Goal: Find specific page/section: Find specific page/section

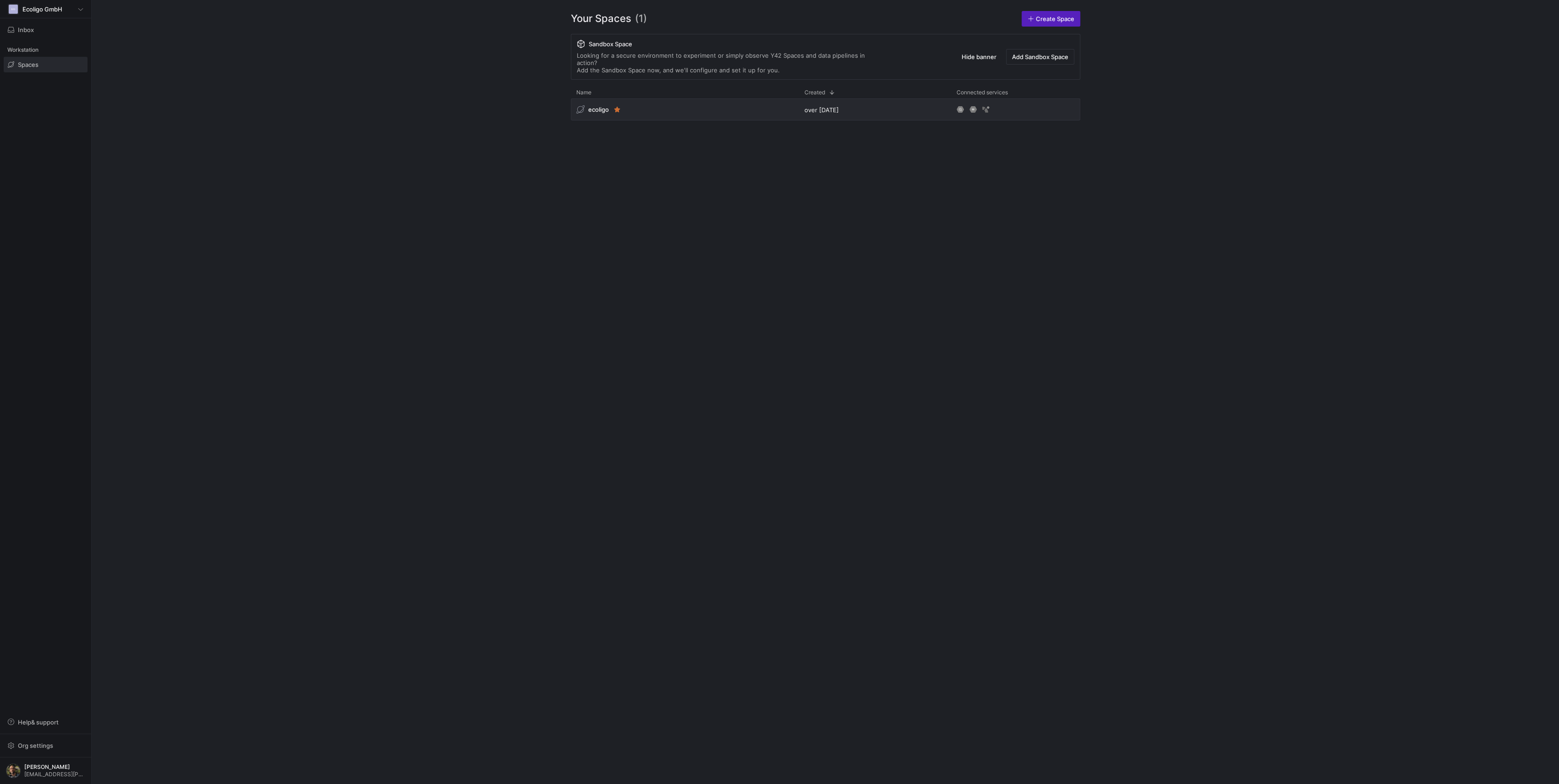
click at [687, 107] on div "ecoligo" at bounding box center [684, 109] width 228 height 22
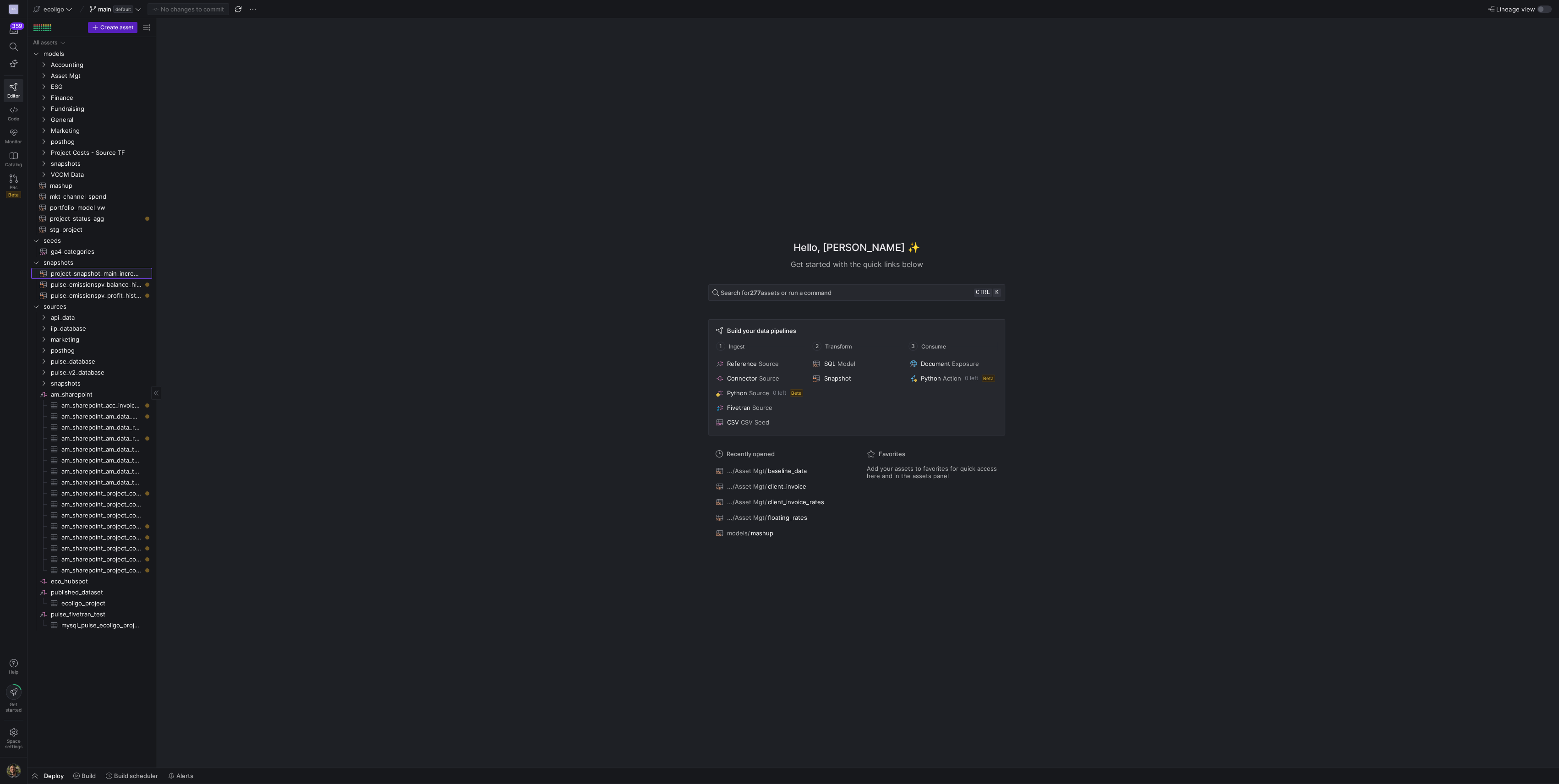
click at [68, 271] on span "project_snapshot_main_incremental​​​​​​​" at bounding box center [96, 273] width 91 height 10
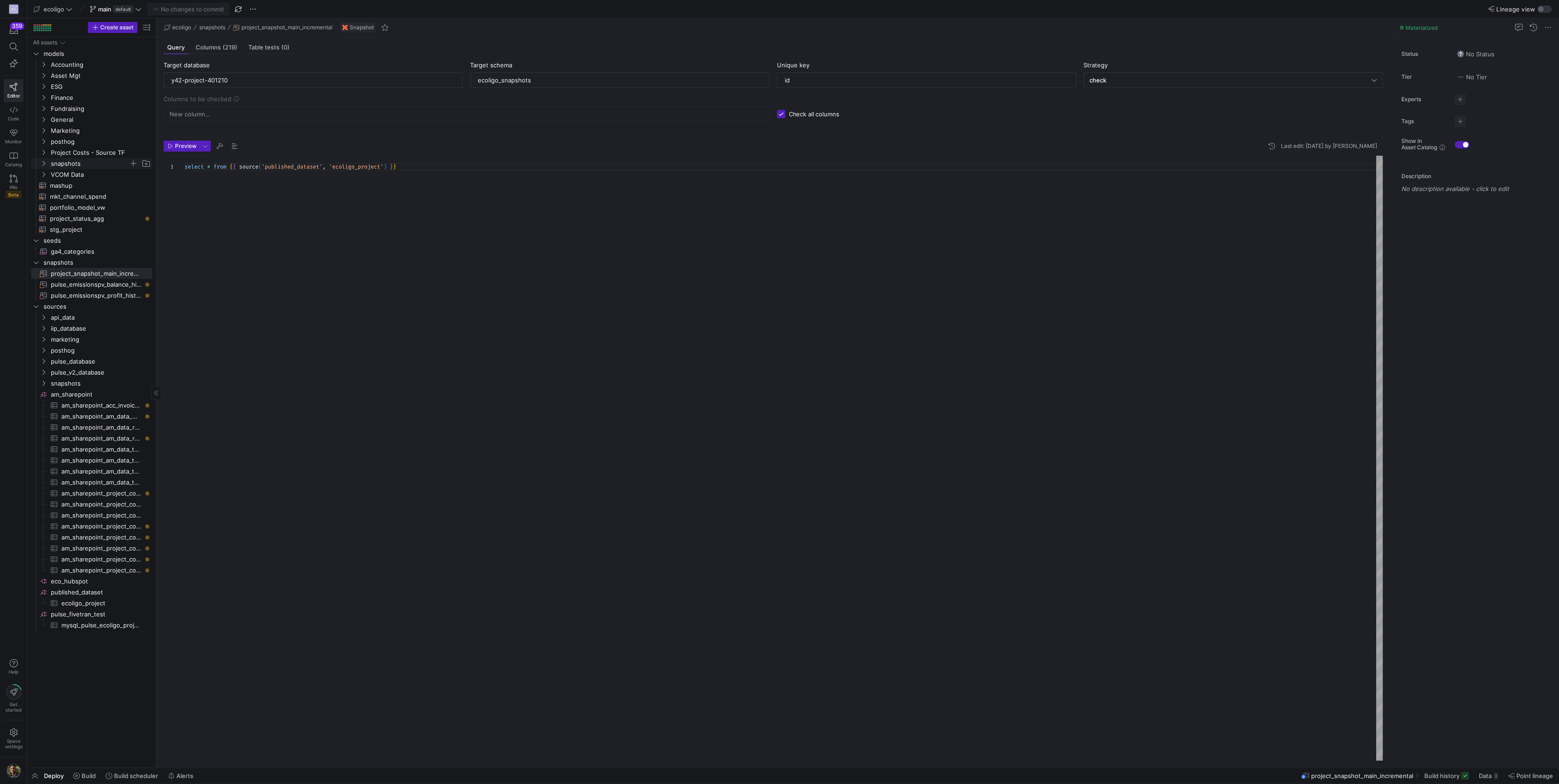
click at [44, 165] on icon "Press SPACE to select this row." at bounding box center [44, 163] width 7 height 5
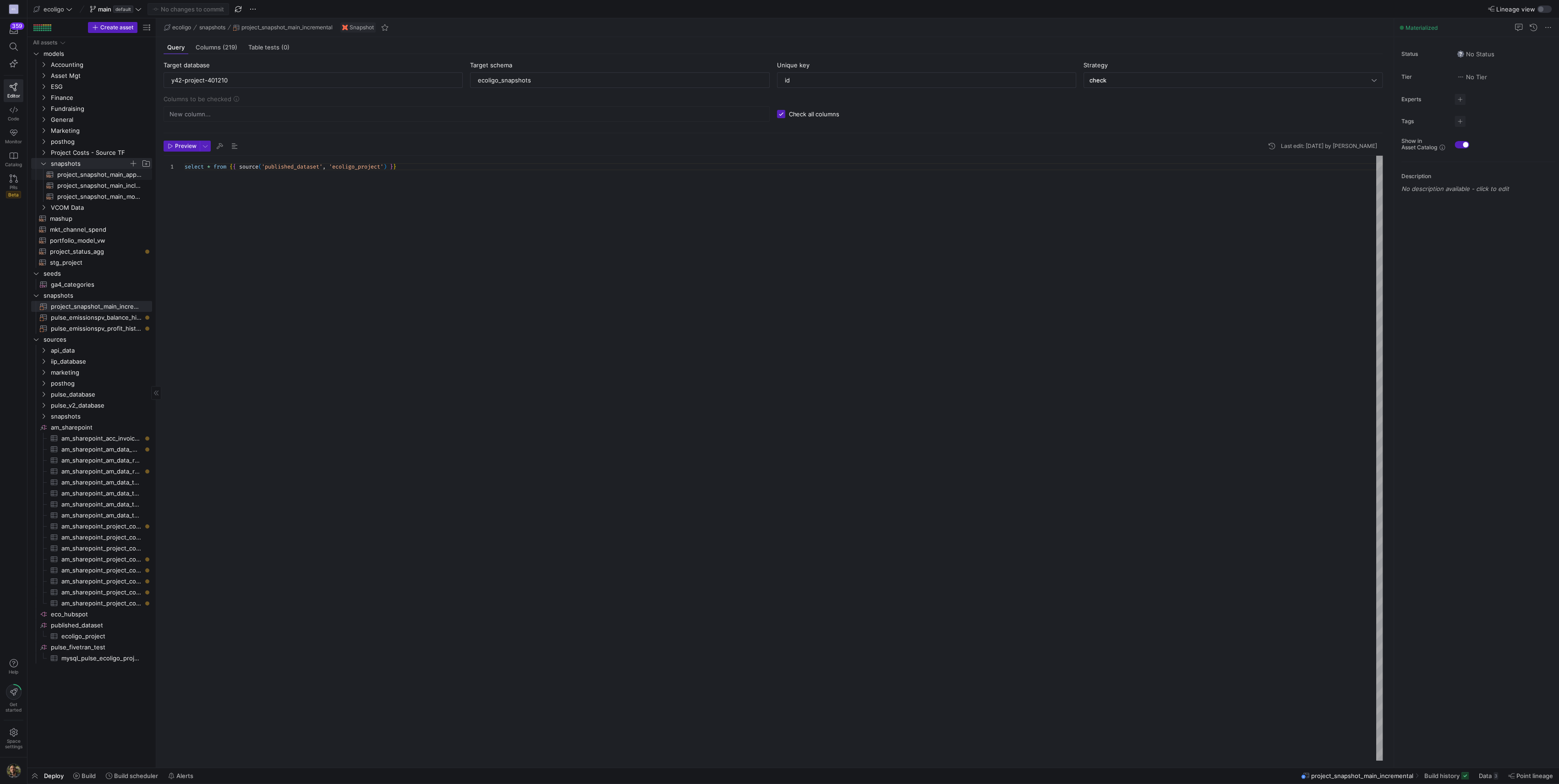
click at [106, 177] on span "project_snapshot_main_append​​​​​​​​​​" at bounding box center [99, 174] width 84 height 10
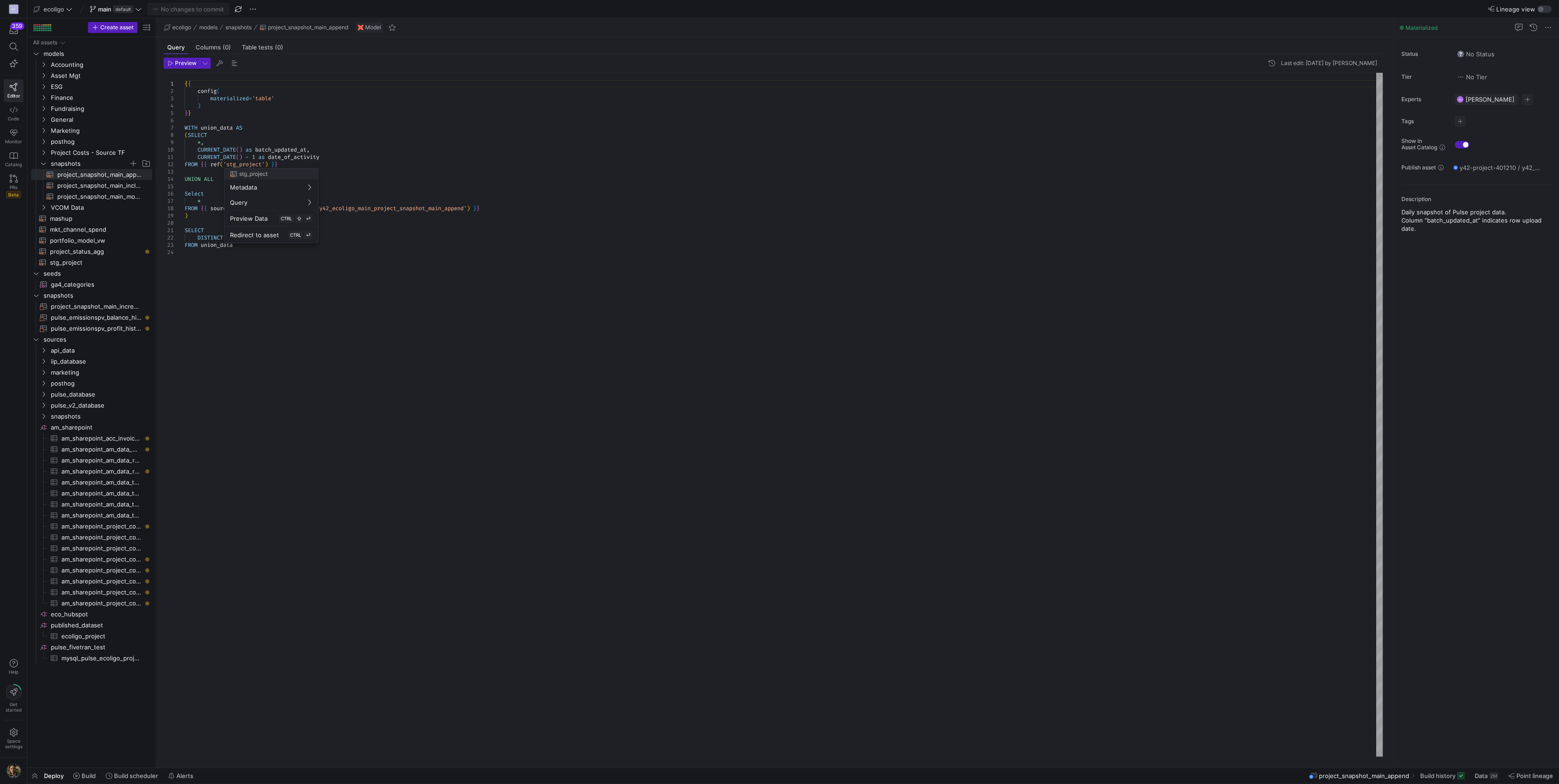
click at [476, 375] on div at bounding box center [780, 392] width 1559 height 784
click at [44, 114] on span "General" at bounding box center [95, 119] width 113 height 10
click at [80, 261] on span "stg_project​​​​​​​​​​" at bounding box center [96, 262] width 91 height 10
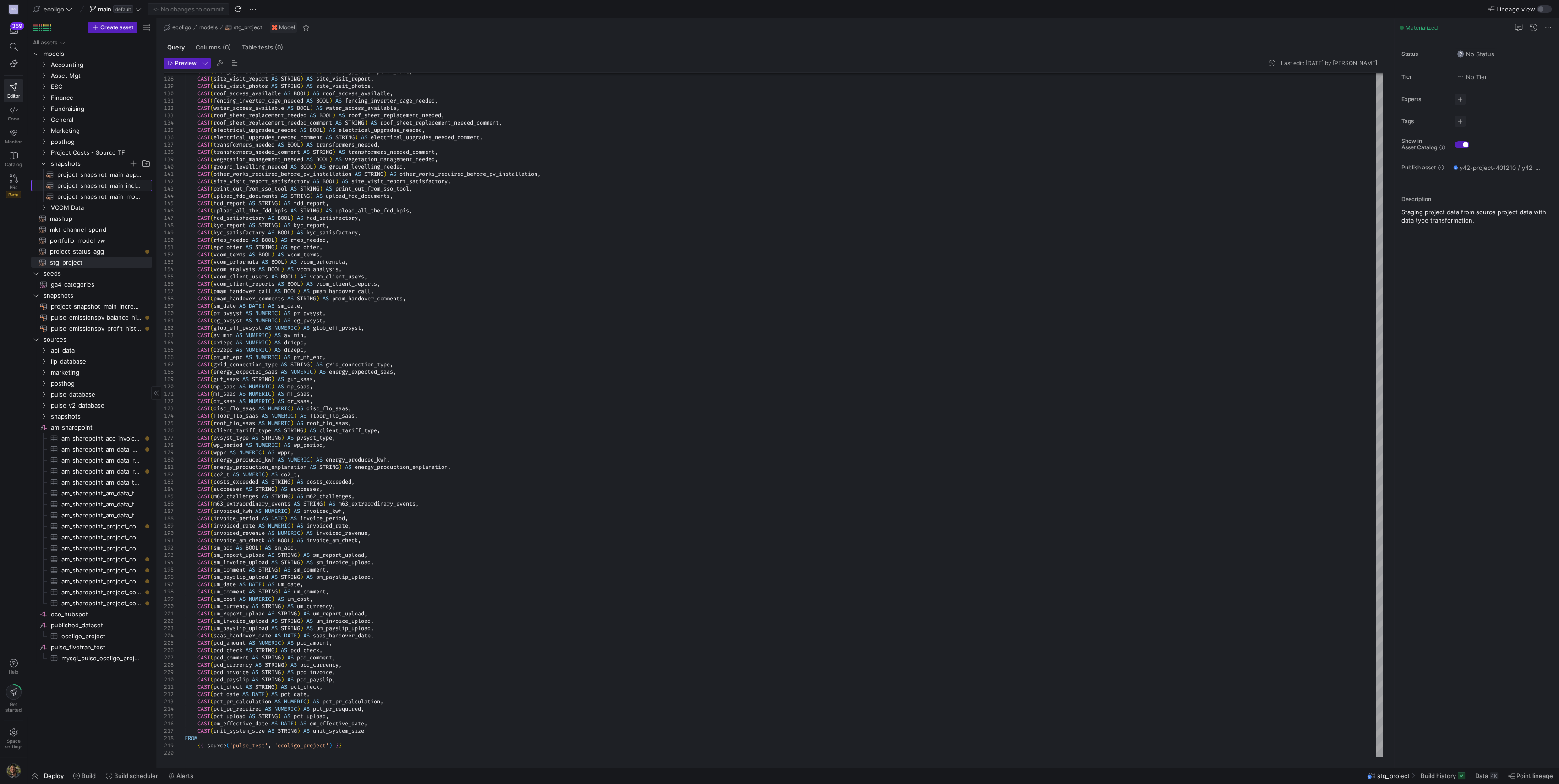
click at [95, 186] on span "project_snapshot_main_incl_domo​​​​​​​​​​" at bounding box center [99, 185] width 84 height 10
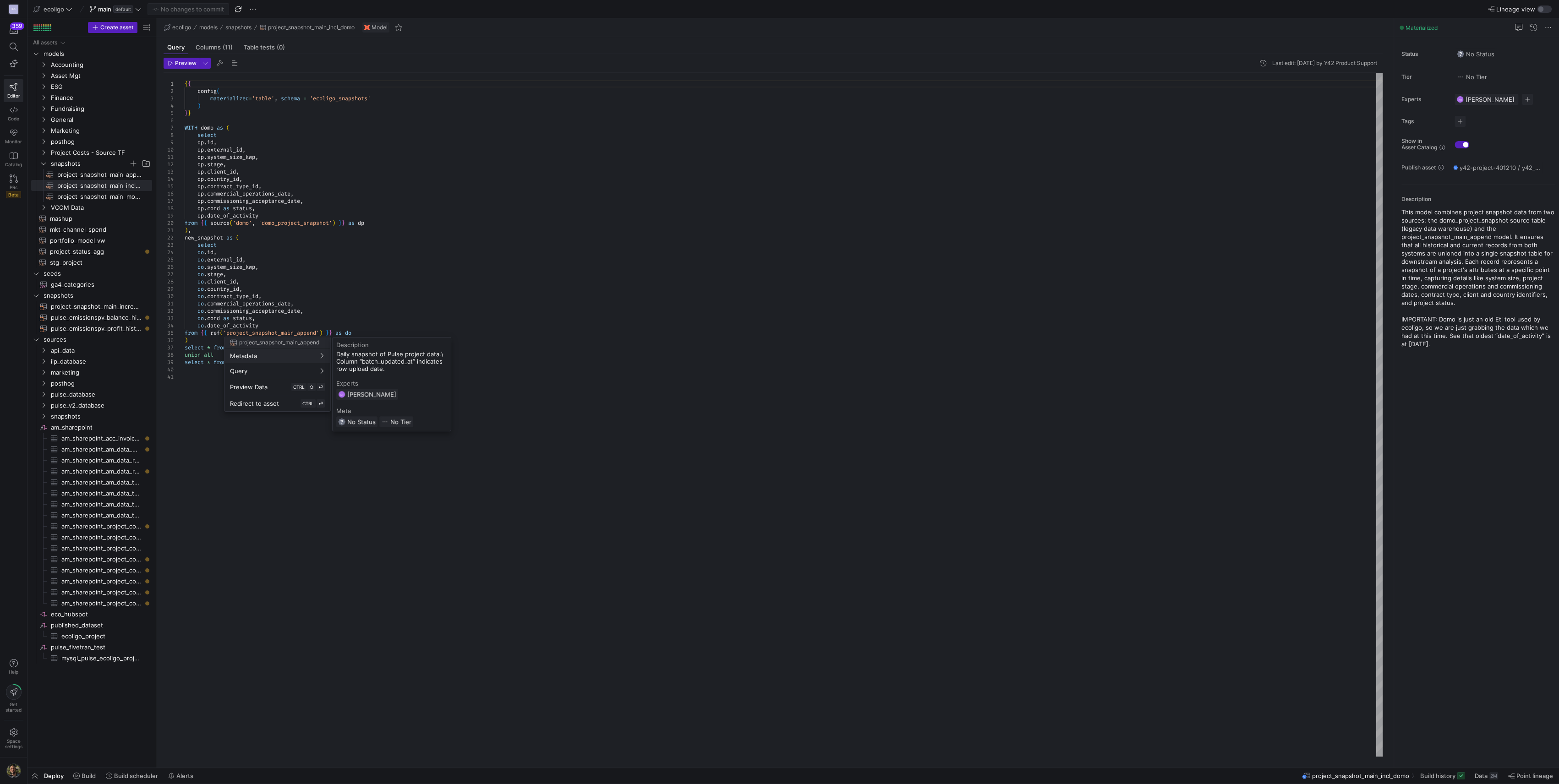
click at [520, 260] on div at bounding box center [780, 392] width 1559 height 784
click at [110, 194] on span "project_snapshot_main_monthly_vw​​​​​​​​​​" at bounding box center [99, 196] width 84 height 10
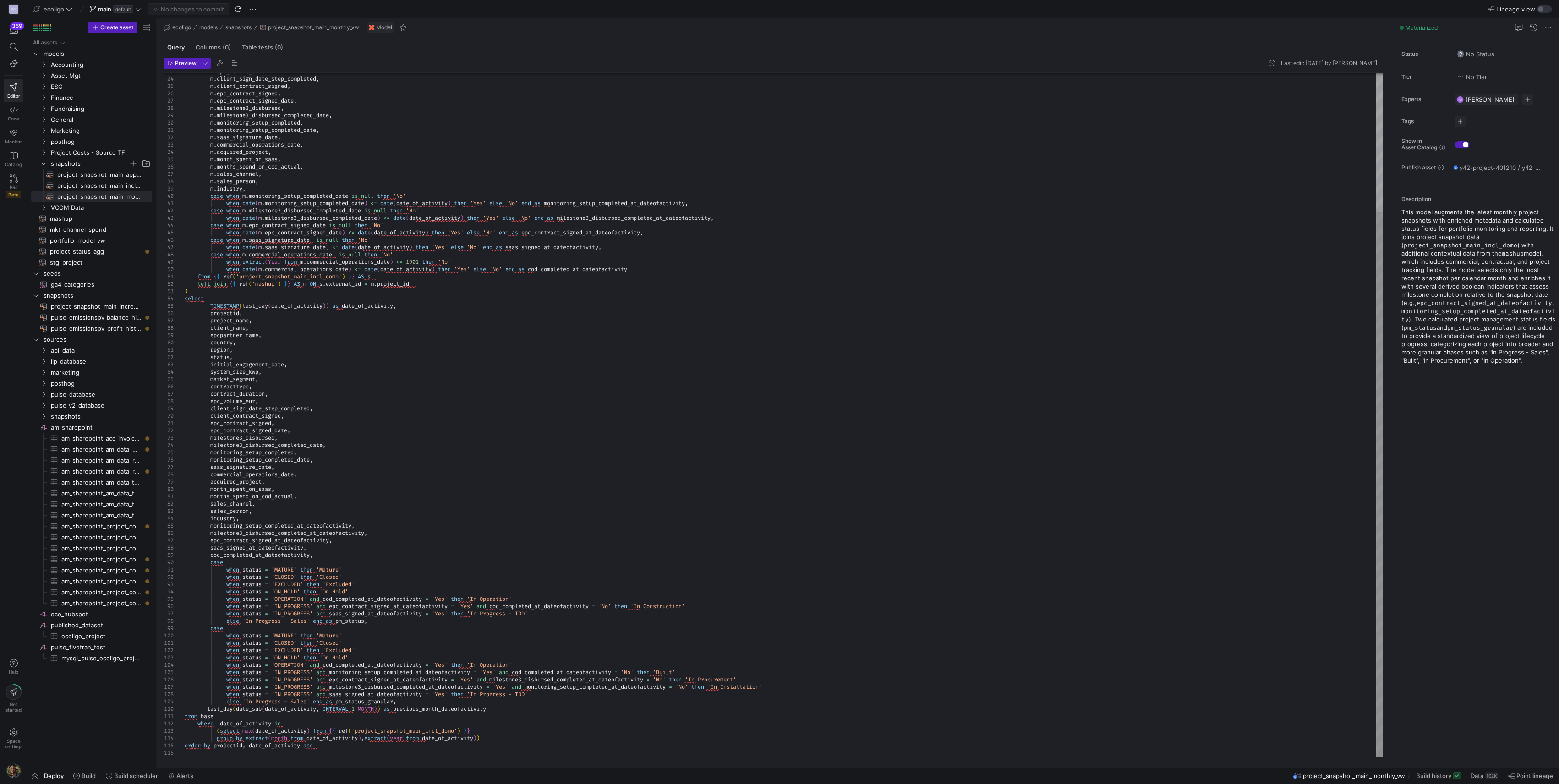
type textarea "months_spend_on_cod_actual, sales_channel, sales_person, industry, monitoring_s…"
click at [560, 535] on div "m . epc_volume_eur , m . client_sign_date_step_completed , m . client_contract_…" at bounding box center [784, 327] width 1198 height 857
